Goal: Information Seeking & Learning: Understand process/instructions

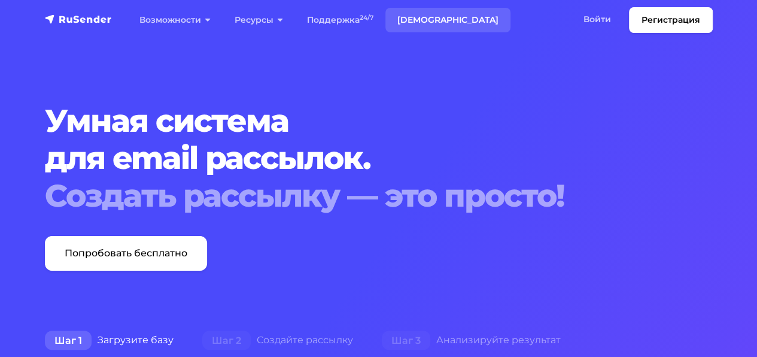
click at [422, 20] on link "[DEMOGRAPHIC_DATA]" at bounding box center [447, 20] width 125 height 25
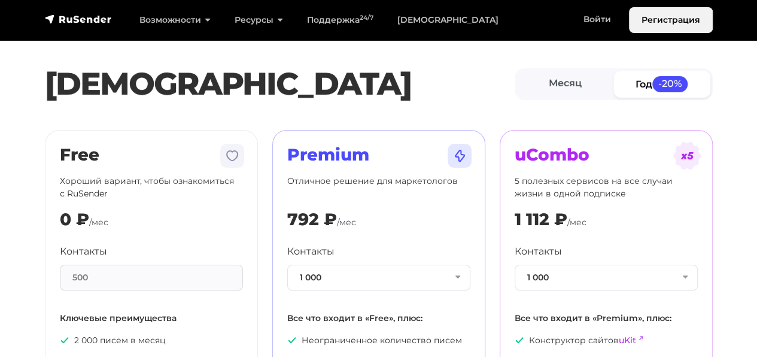
click at [653, 20] on link "Регистрация" at bounding box center [671, 20] width 84 height 26
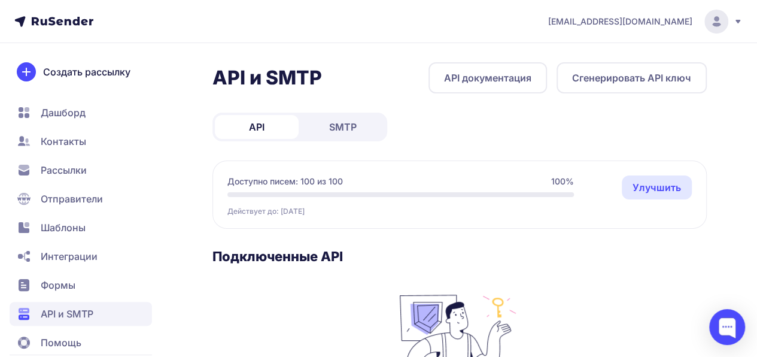
click at [64, 24] on icon at bounding box center [63, 21] width 62 height 9
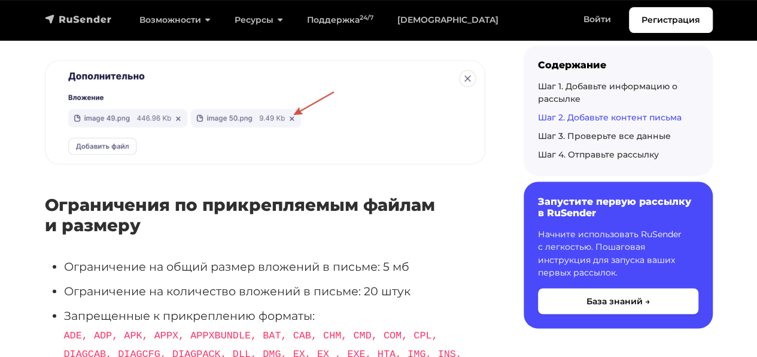
scroll to position [5418, 0]
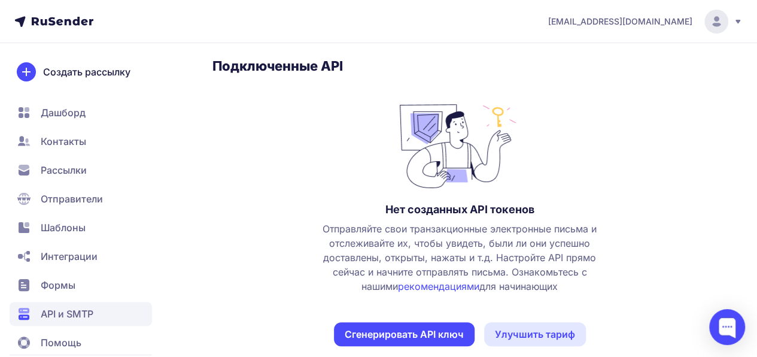
scroll to position [208, 0]
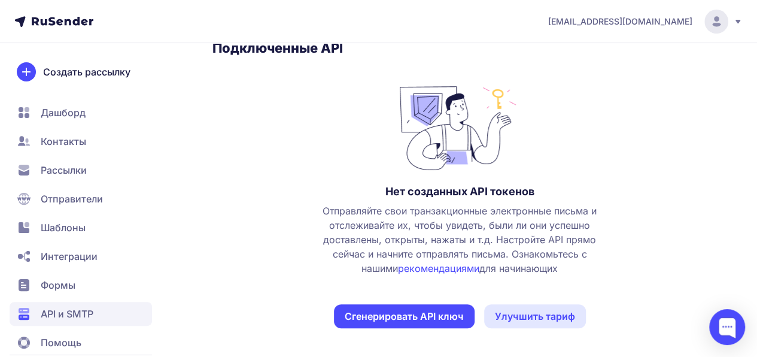
click at [412, 268] on link "рекомендациями" at bounding box center [438, 268] width 81 height 12
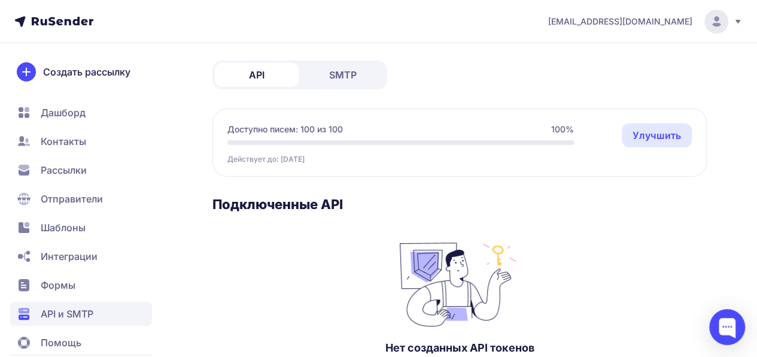
scroll to position [0, 0]
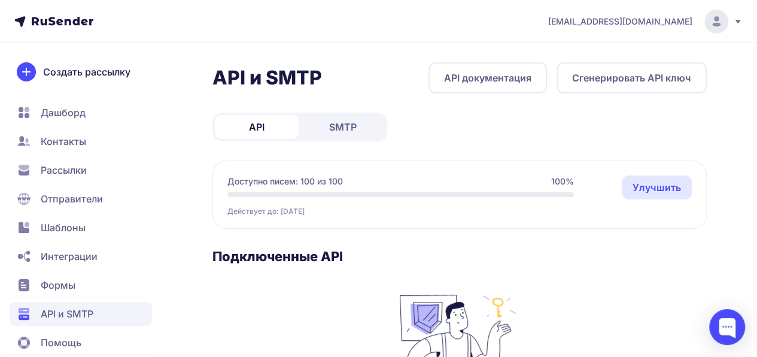
click at [358, 123] on link "SMTP" at bounding box center [343, 127] width 84 height 24
click at [69, 255] on span "Интеграции" at bounding box center [69, 256] width 57 height 14
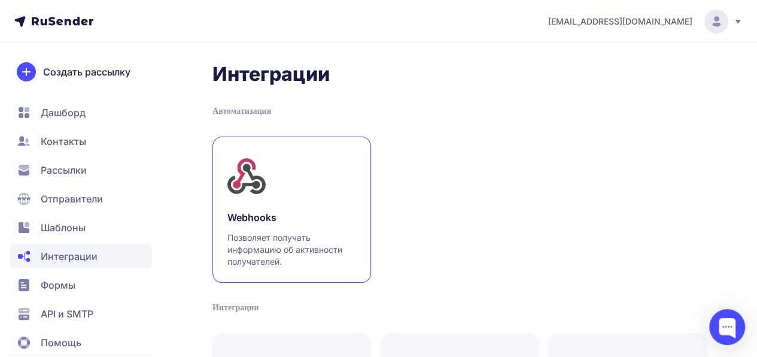
click at [261, 220] on h3 "Webhooks" at bounding box center [291, 217] width 129 height 14
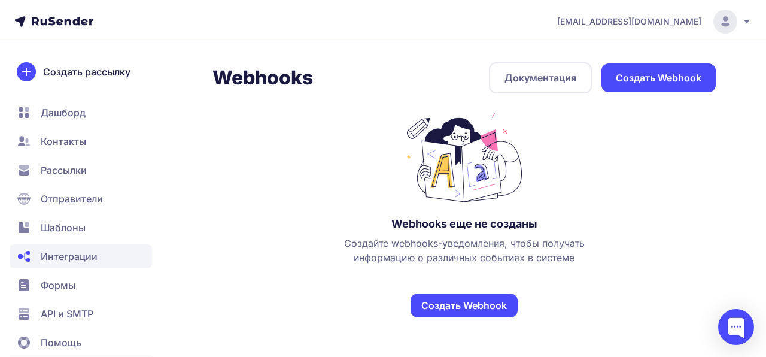
click at [490, 305] on link "Создать Webhook" at bounding box center [463, 305] width 107 height 24
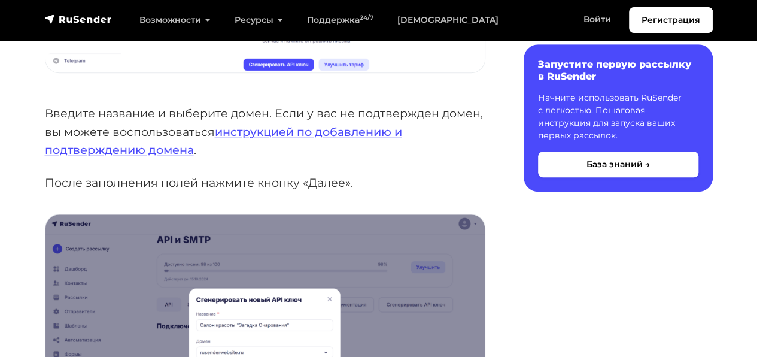
scroll to position [397, 0]
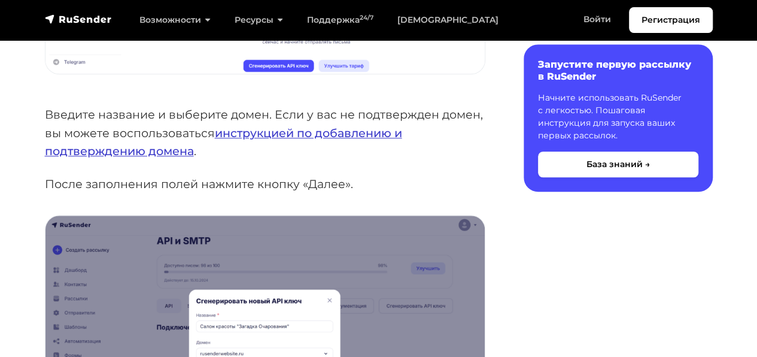
click at [248, 130] on link "инструкцией по добавлению и подтверждению домена" at bounding box center [223, 142] width 357 height 33
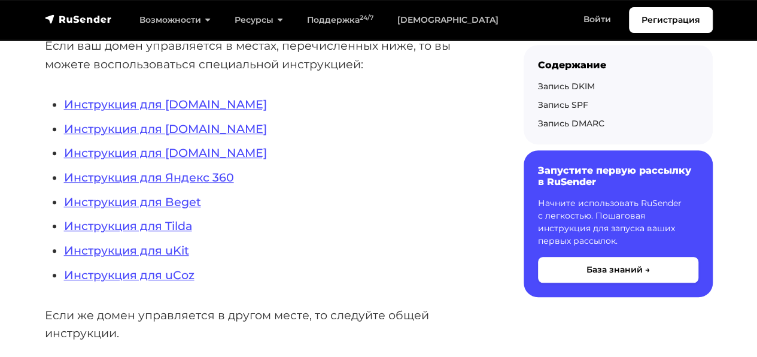
scroll to position [332, 0]
click at [163, 229] on link "Инструкция для Tilda" at bounding box center [128, 225] width 128 height 14
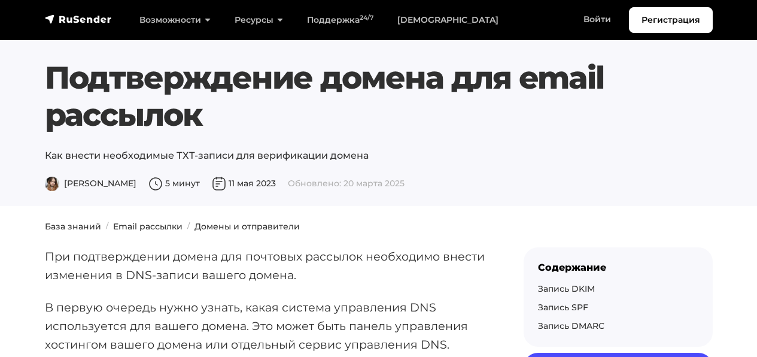
scroll to position [330, 0]
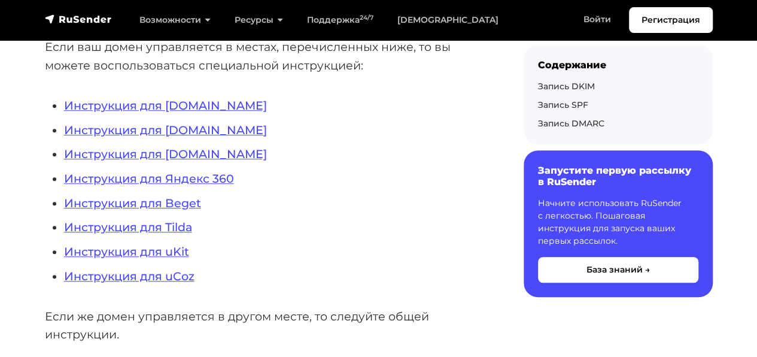
click at [190, 187] on li "Инструкция для Яндекс 360" at bounding box center [274, 178] width 421 height 19
click at [187, 175] on link "Инструкция для Яндекс 360" at bounding box center [149, 178] width 170 height 14
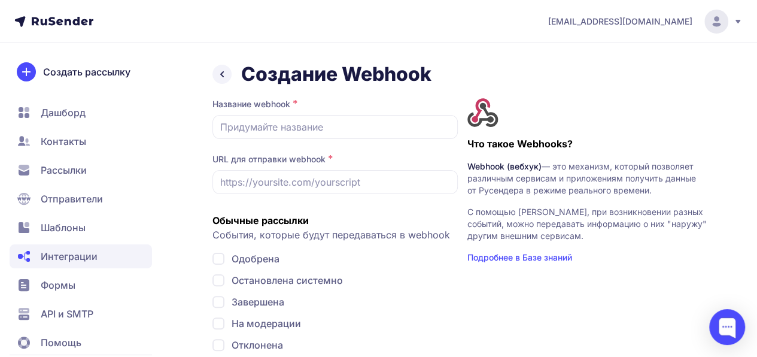
click at [222, 75] on icon at bounding box center [222, 74] width 2 height 5
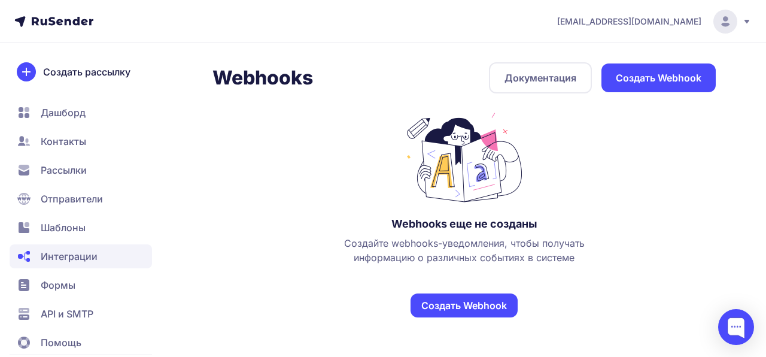
click at [79, 311] on span "API и SMTP" at bounding box center [67, 313] width 53 height 14
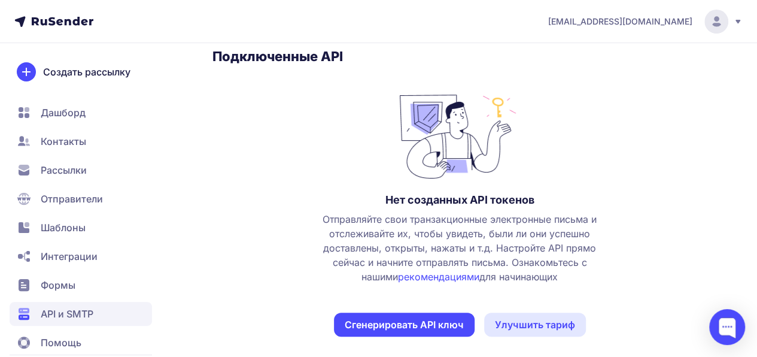
scroll to position [208, 0]
